Goal: Task Accomplishment & Management: Use online tool/utility

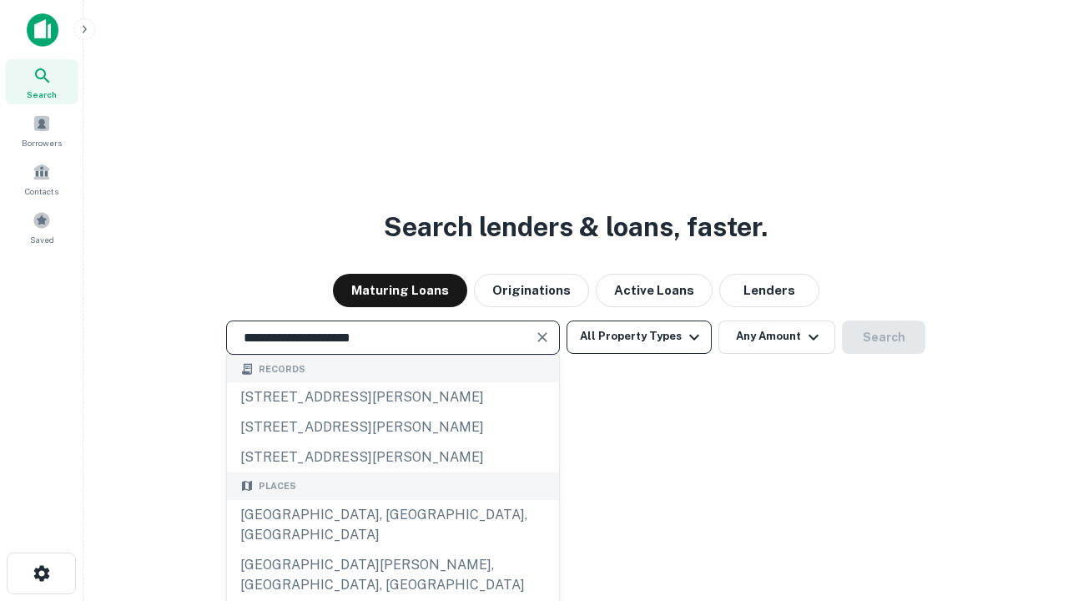
click at [392, 550] on div "[GEOGRAPHIC_DATA], [GEOGRAPHIC_DATA], [GEOGRAPHIC_DATA]" at bounding box center [393, 525] width 332 height 50
click at [639, 336] on button "All Property Types" at bounding box center [638, 336] width 145 height 33
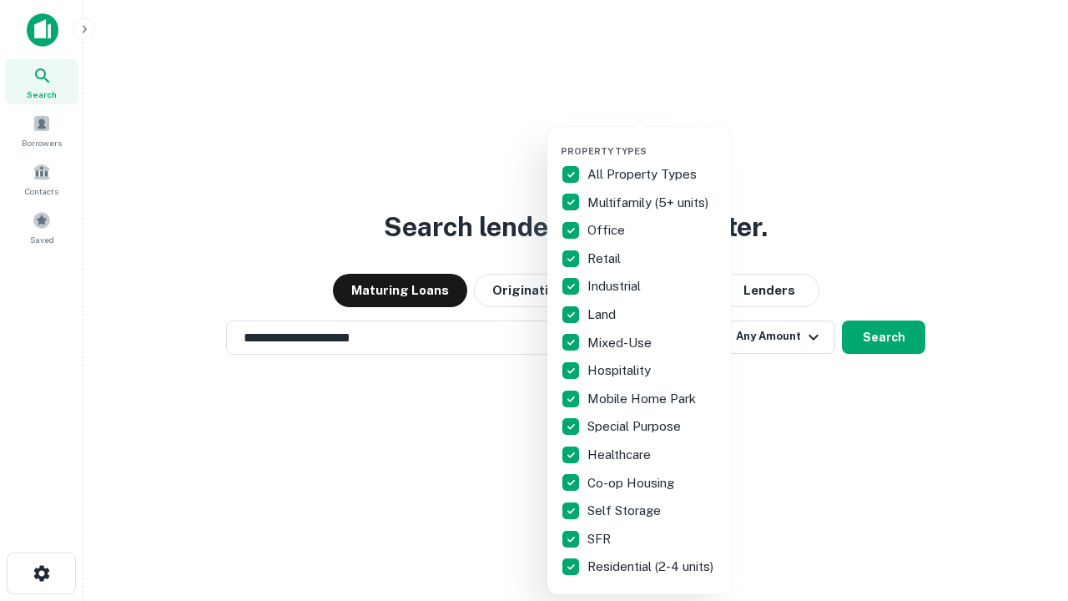
type input "**********"
click at [652, 140] on button "button" at bounding box center [653, 140] width 184 height 1
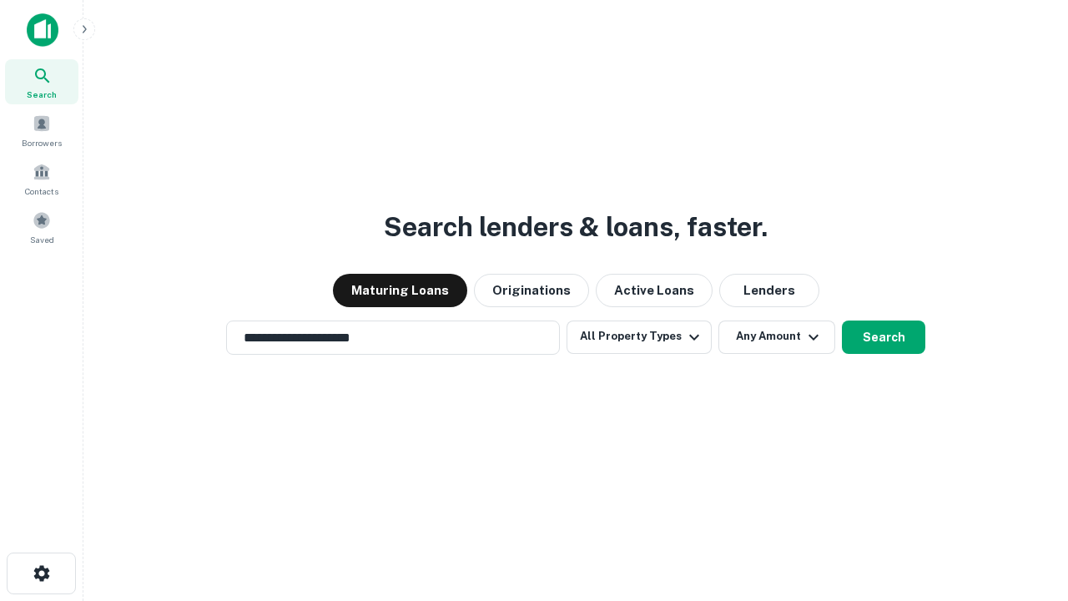
scroll to position [26, 0]
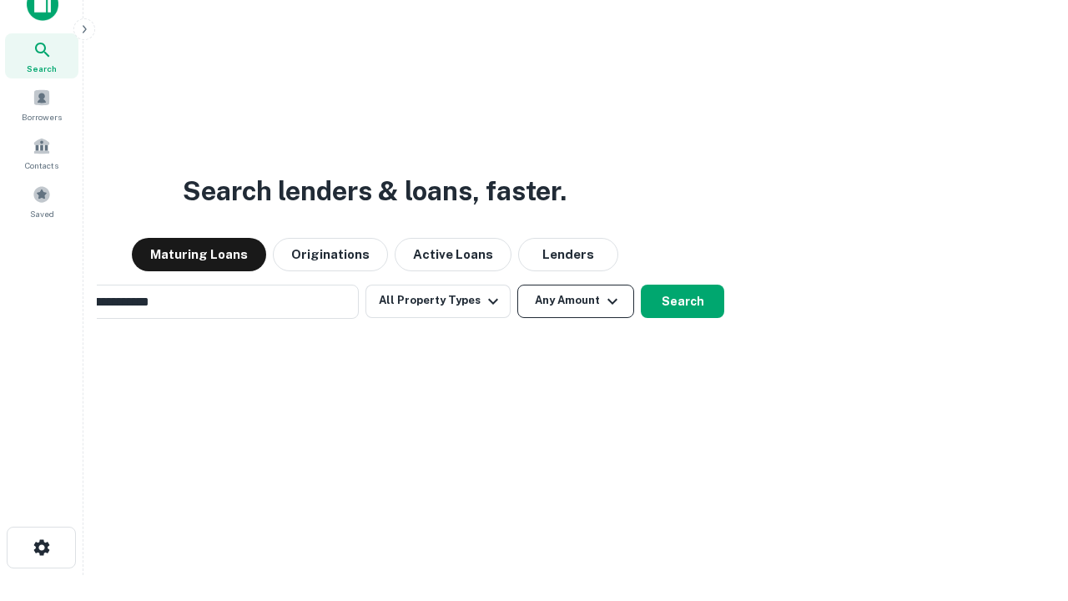
click at [517, 284] on button "Any Amount" at bounding box center [575, 300] width 117 height 33
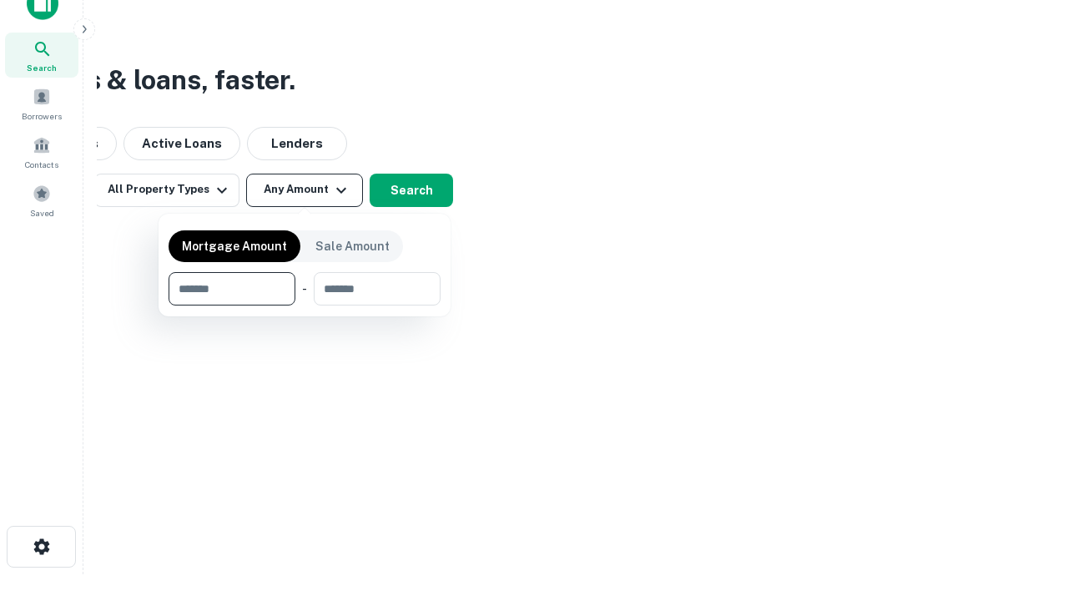
type input "*******"
click at [304, 305] on button "button" at bounding box center [305, 305] width 272 height 1
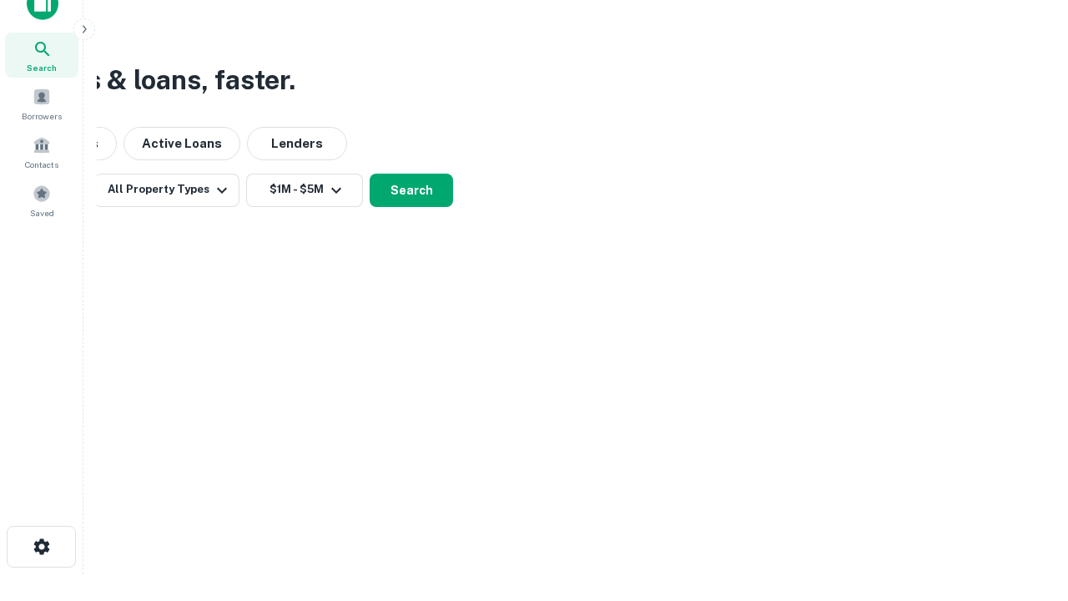
scroll to position [26, 0]
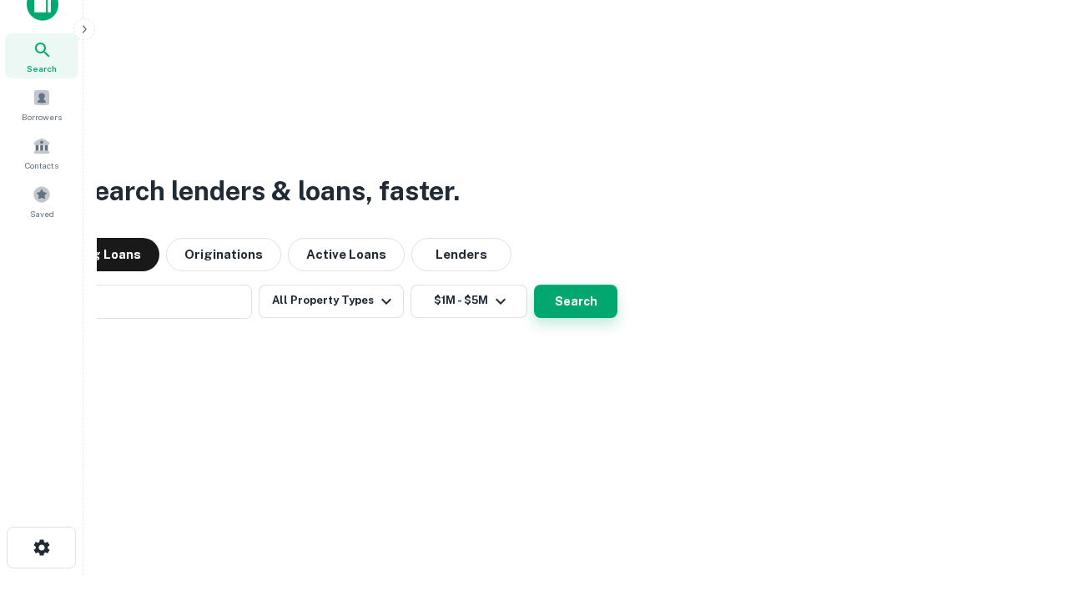
click at [534, 284] on button "Search" at bounding box center [575, 300] width 83 height 33
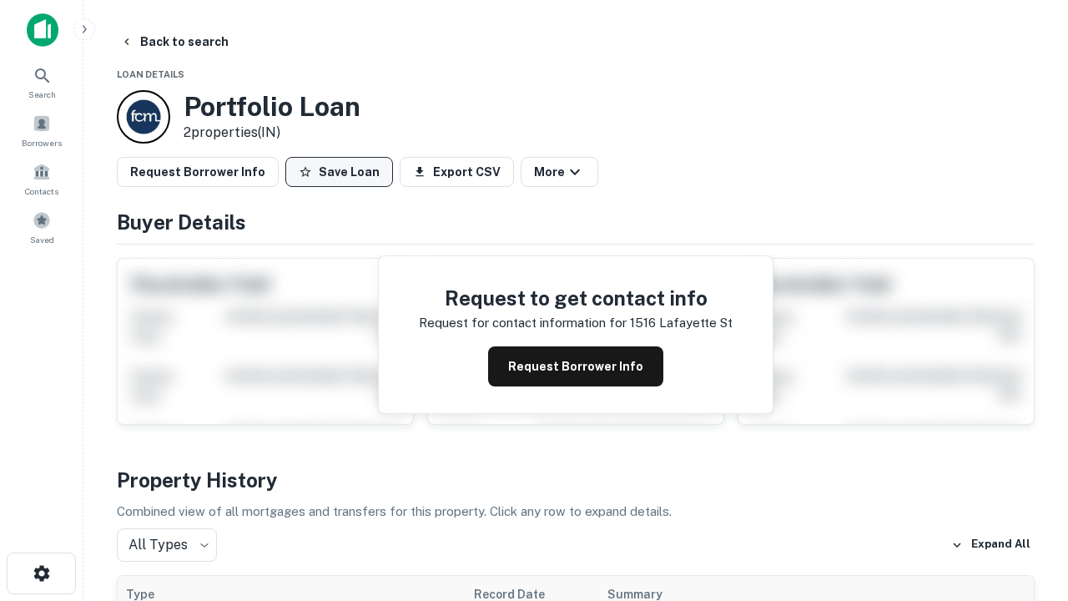
click at [339, 172] on button "Save Loan" at bounding box center [339, 172] width 108 height 30
